Goal: Task Accomplishment & Management: Manage account settings

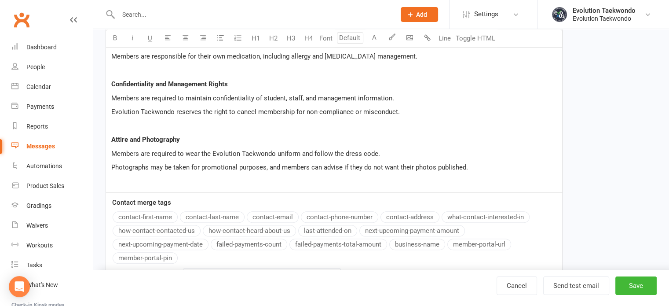
scroll to position [776, 0]
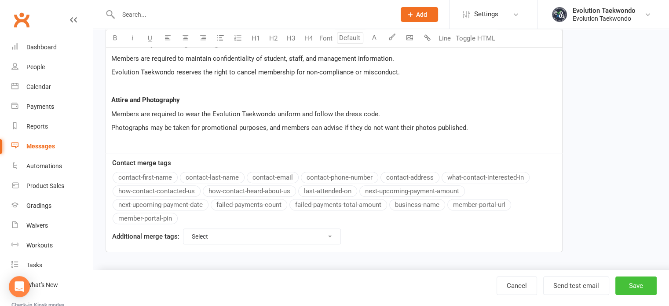
click at [644, 283] on button "Save" at bounding box center [636, 285] width 41 height 18
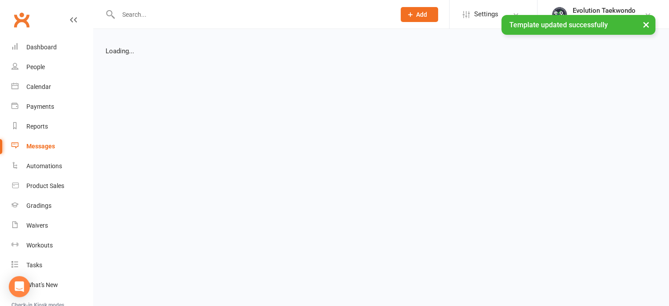
select select "list"
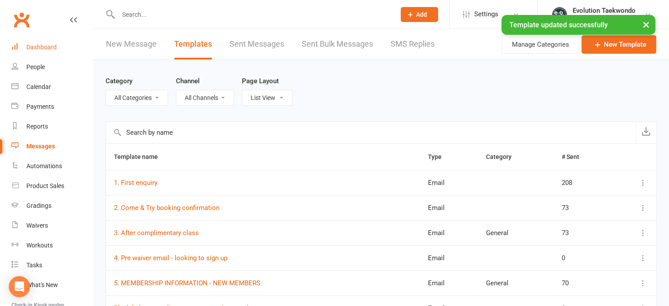
click at [42, 47] on div "Dashboard" at bounding box center [41, 47] width 30 height 7
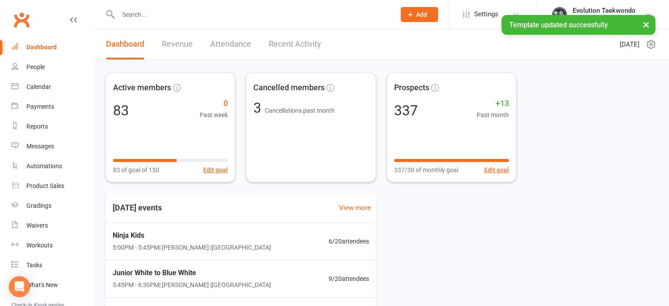
click at [135, 13] on input "text" at bounding box center [253, 14] width 274 height 12
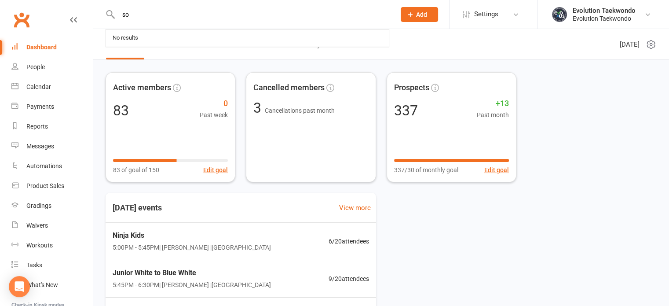
type input "s"
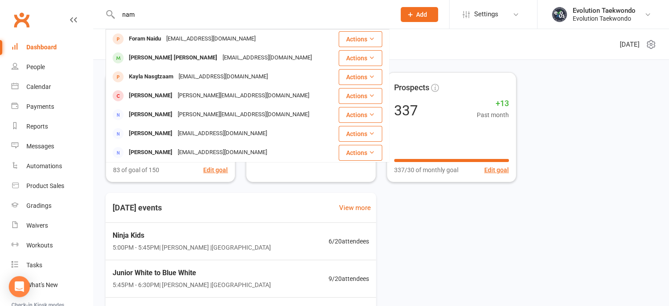
type input "nam"
